Goal: Information Seeking & Learning: Compare options

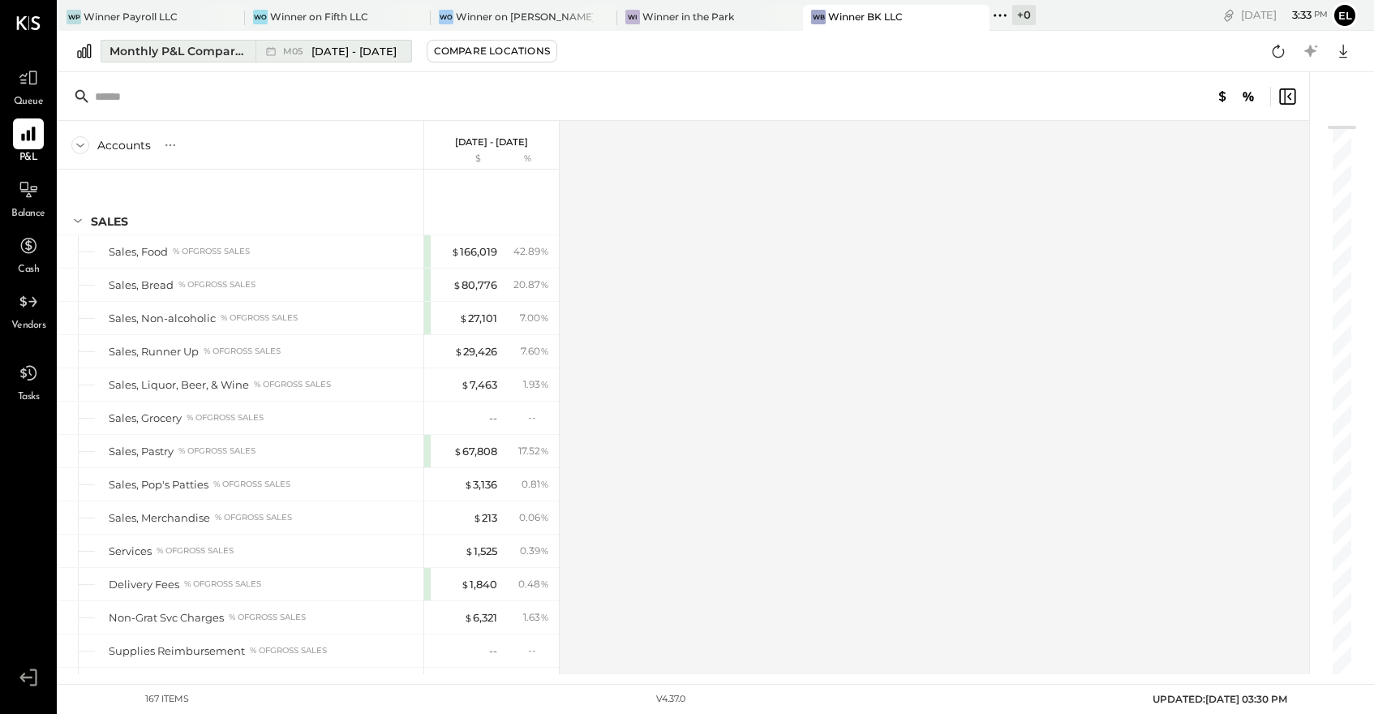
click at [352, 45] on span "[DATE] - [DATE]" at bounding box center [354, 51] width 85 height 15
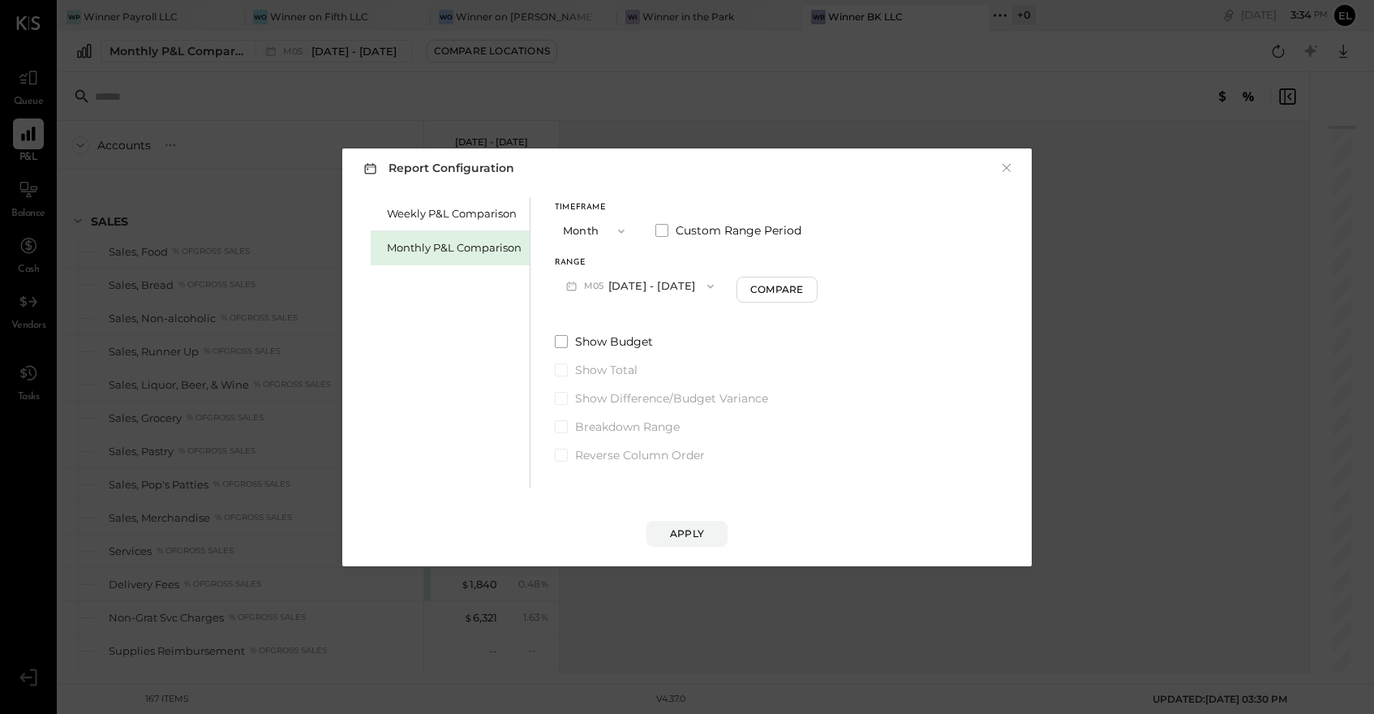
click at [600, 227] on button "Month" at bounding box center [595, 231] width 81 height 30
click at [576, 315] on span "Year" at bounding box center [579, 317] width 22 height 11
click at [633, 286] on button "[DATE] - [DATE]" at bounding box center [640, 286] width 171 height 30
click at [630, 320] on span "[DATE] - [DATE]" at bounding box center [634, 322] width 77 height 14
click at [1009, 164] on button "×" at bounding box center [1007, 168] width 15 height 16
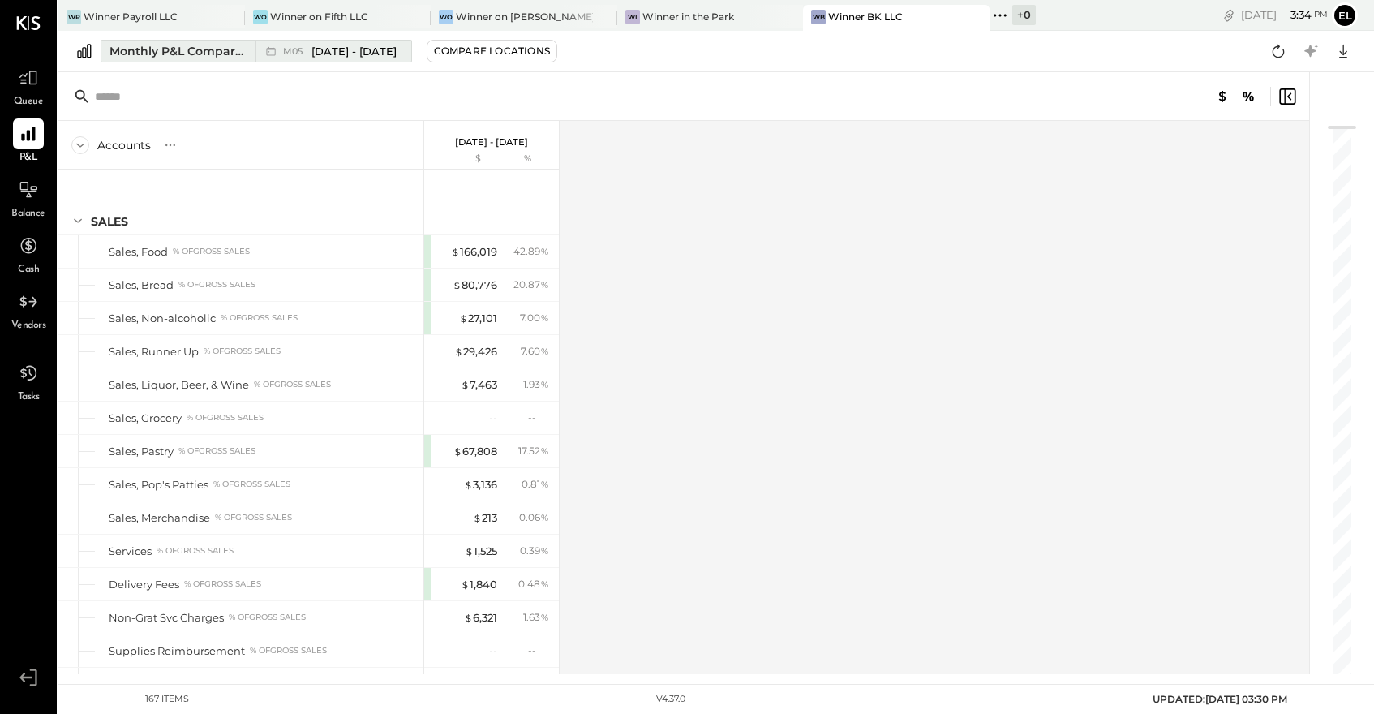
click at [170, 54] on div "Monthly P&L Comparison" at bounding box center [178, 51] width 136 height 16
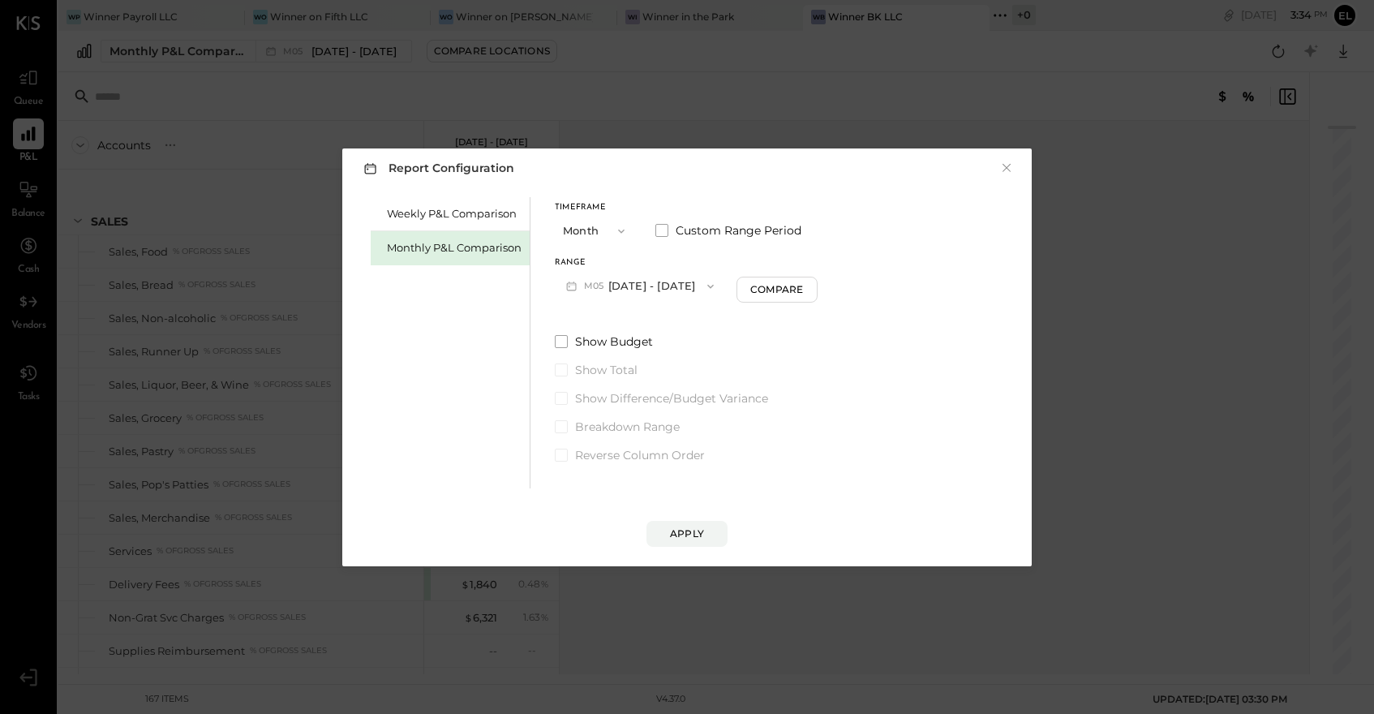
click at [597, 227] on button "Month" at bounding box center [595, 231] width 81 height 30
click at [588, 317] on span "Year" at bounding box center [579, 317] width 22 height 11
click at [652, 285] on button "[DATE] - [DATE]" at bounding box center [640, 286] width 171 height 30
click at [642, 320] on span "[DATE] - [DATE]" at bounding box center [634, 322] width 77 height 14
click at [798, 288] on div "Compare" at bounding box center [778, 289] width 53 height 14
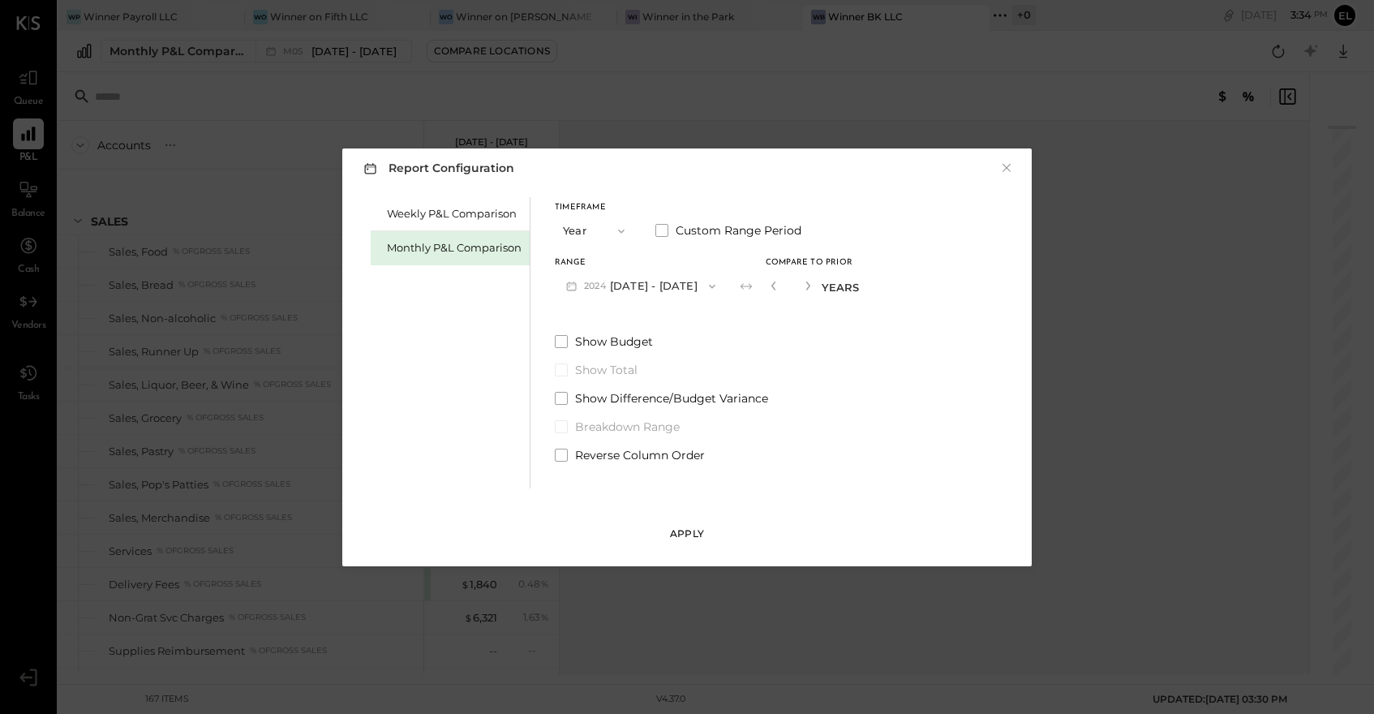
click at [690, 535] on div "Apply" at bounding box center [687, 534] width 34 height 14
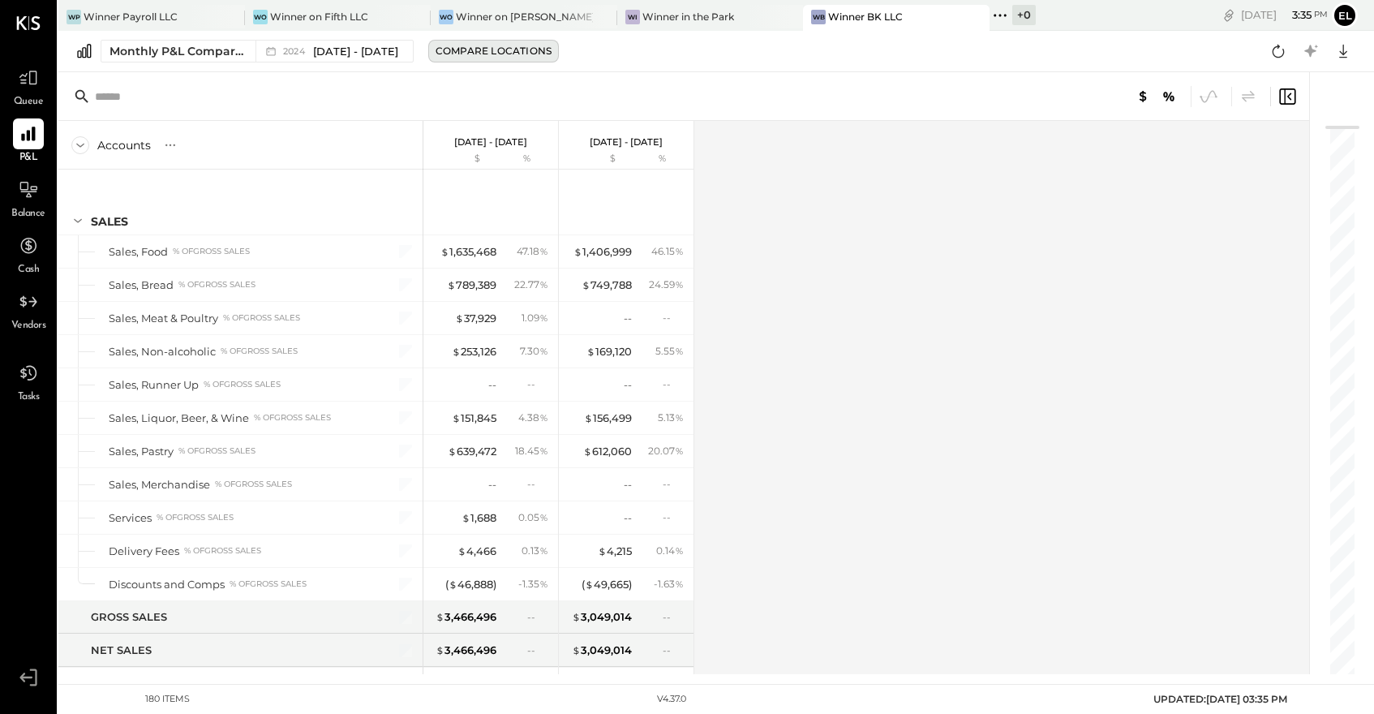
click at [505, 47] on div "Compare Locations" at bounding box center [494, 51] width 116 height 14
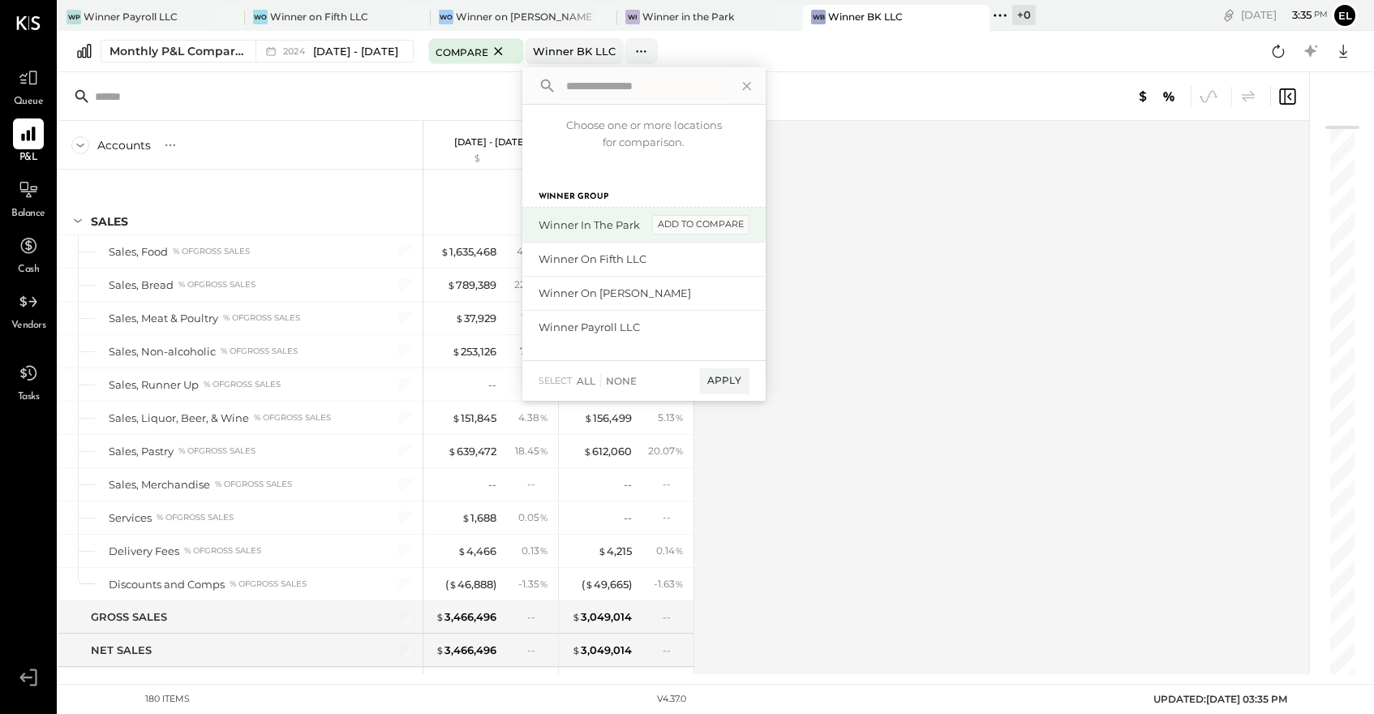
click at [724, 227] on div "add to compare" at bounding box center [700, 224] width 97 height 19
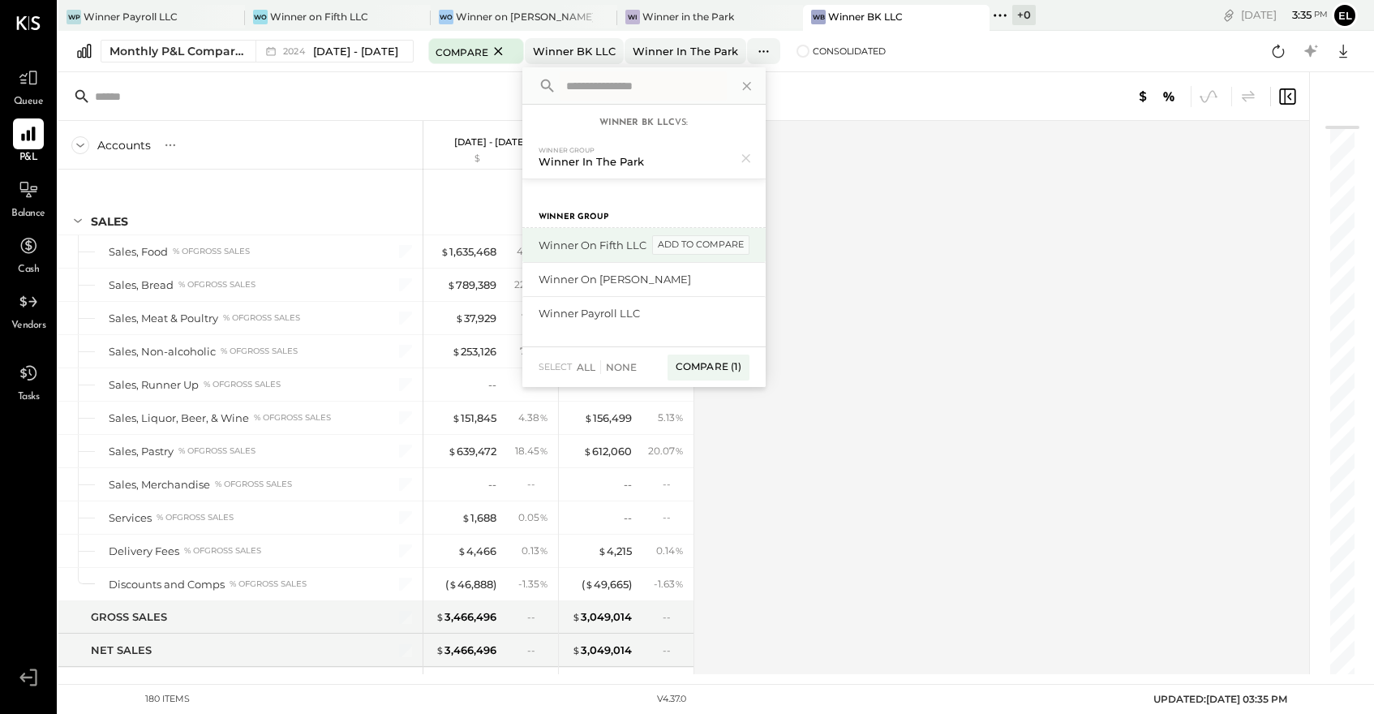
click at [723, 247] on div "add to compare" at bounding box center [700, 244] width 97 height 19
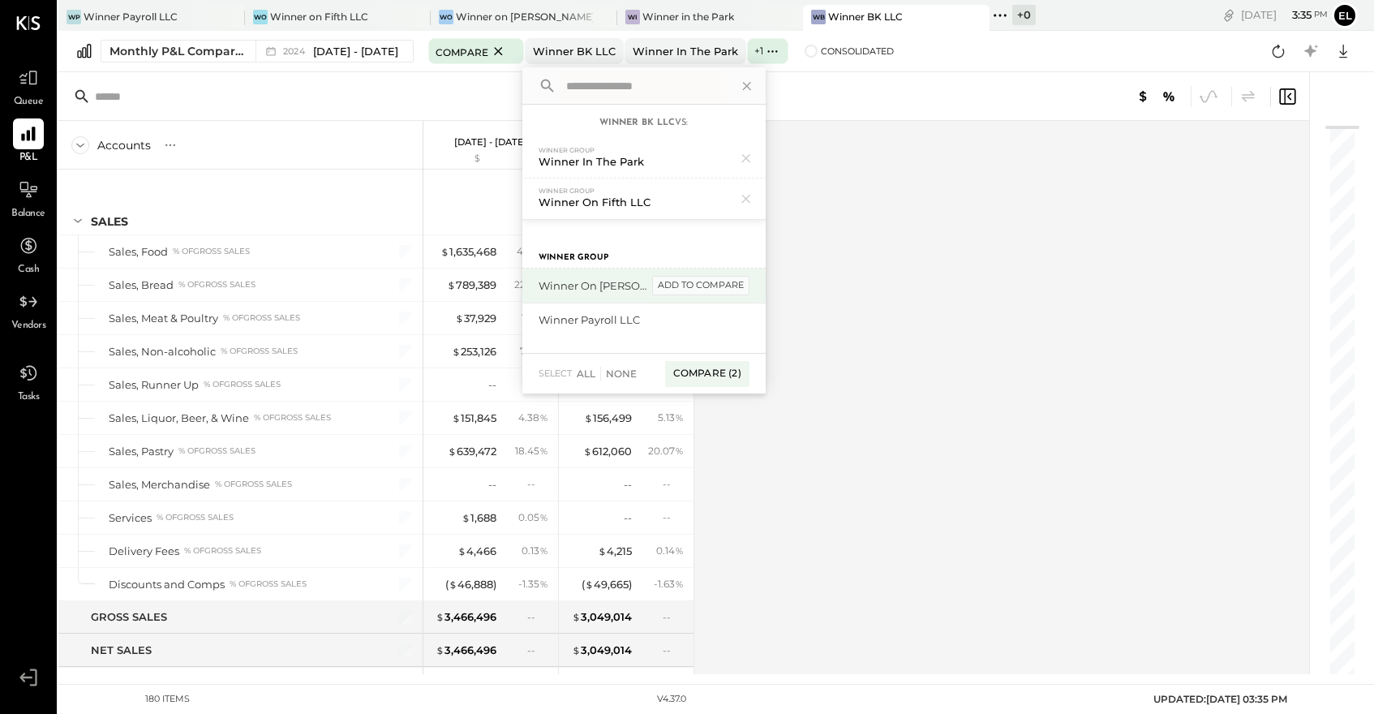
click at [719, 285] on div "add to compare" at bounding box center [700, 285] width 97 height 19
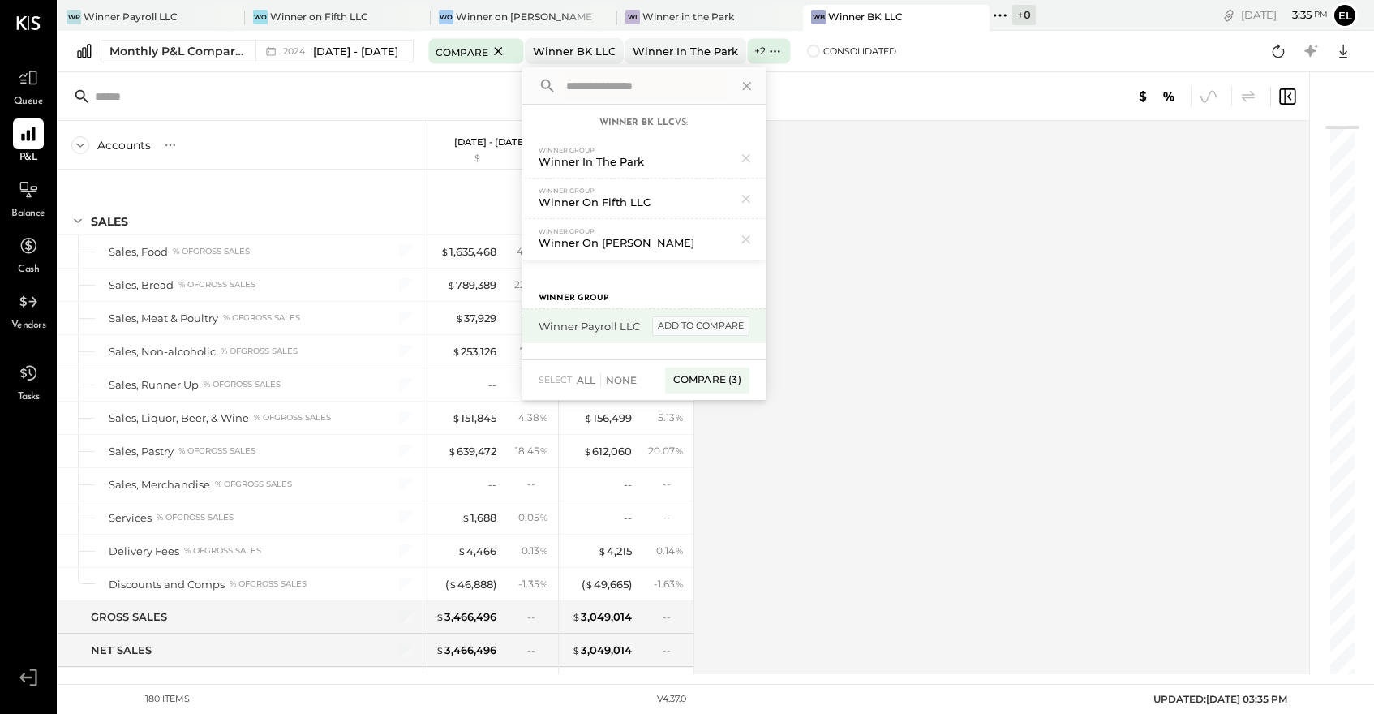
click at [713, 324] on div "add to compare" at bounding box center [700, 325] width 97 height 19
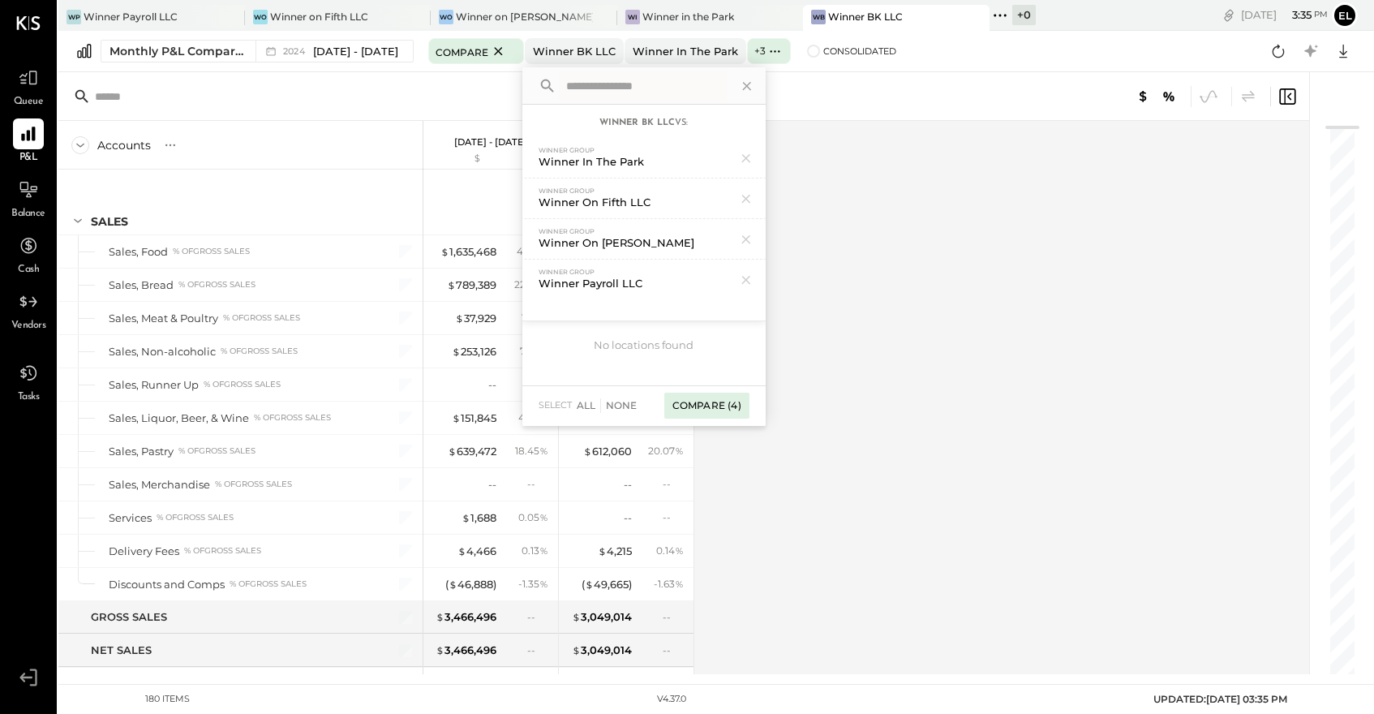
click at [727, 406] on div "Compare (4)" at bounding box center [706, 406] width 85 height 26
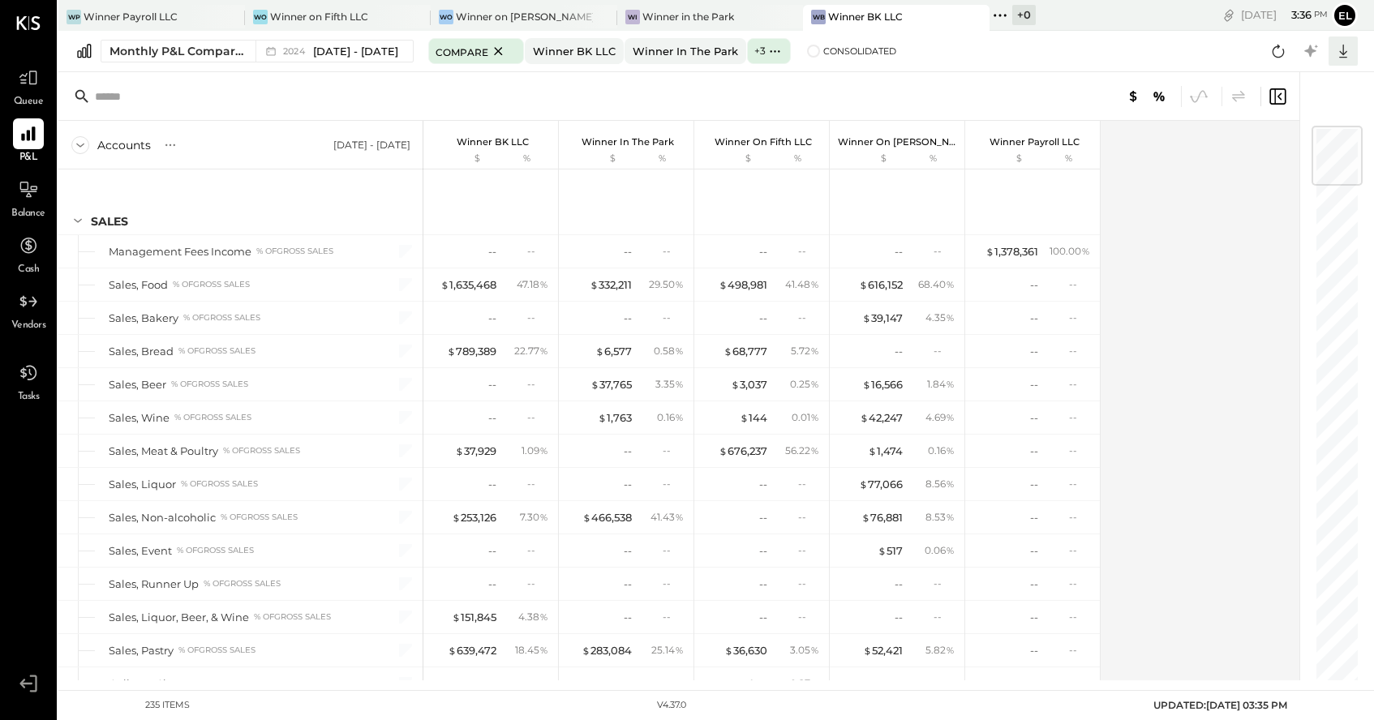
click at [1345, 49] on icon at bounding box center [1343, 51] width 21 height 21
click at [1275, 152] on div "Excel" at bounding box center [1293, 146] width 130 height 34
